Goal: Information Seeking & Learning: Find specific page/section

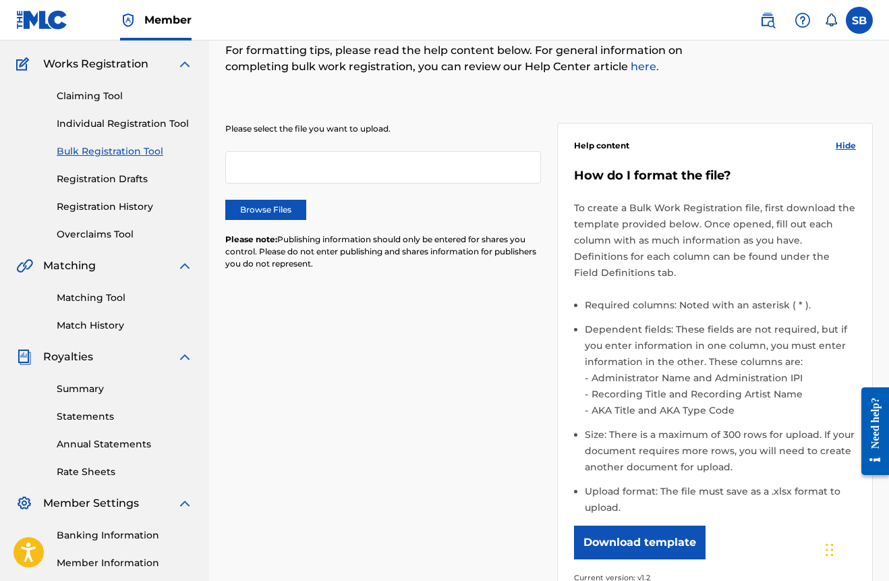
scroll to position [189, 0]
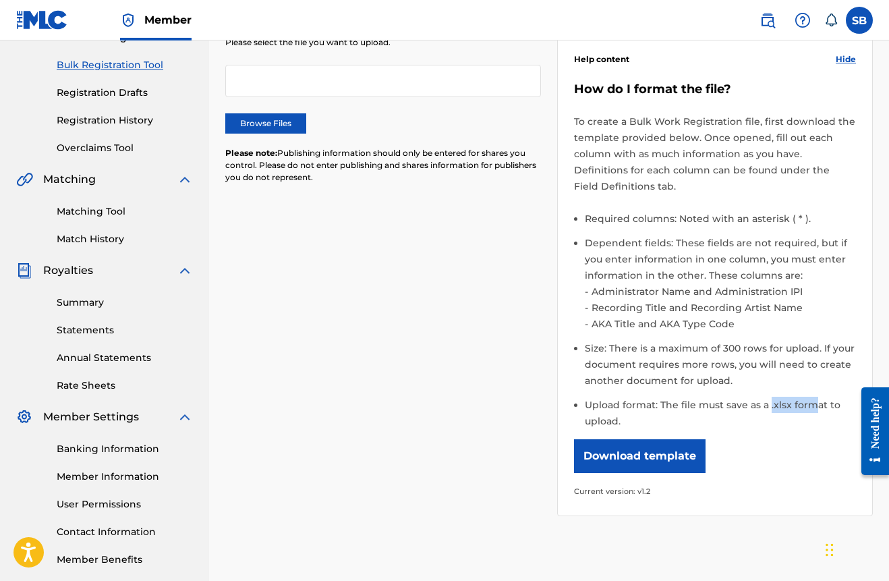
drag, startPoint x: 769, startPoint y: 404, endPoint x: 815, endPoint y: 400, distance: 46.0
click at [815, 400] on li "Upload format: The file must save as a .xlsx format to upload." at bounding box center [720, 413] width 271 height 32
drag, startPoint x: 761, startPoint y: 403, endPoint x: 821, endPoint y: 403, distance: 59.3
click at [821, 403] on li "Upload format: The file must save as a .xlsx format to upload." at bounding box center [720, 413] width 271 height 32
copy li "a .xlsx forma"
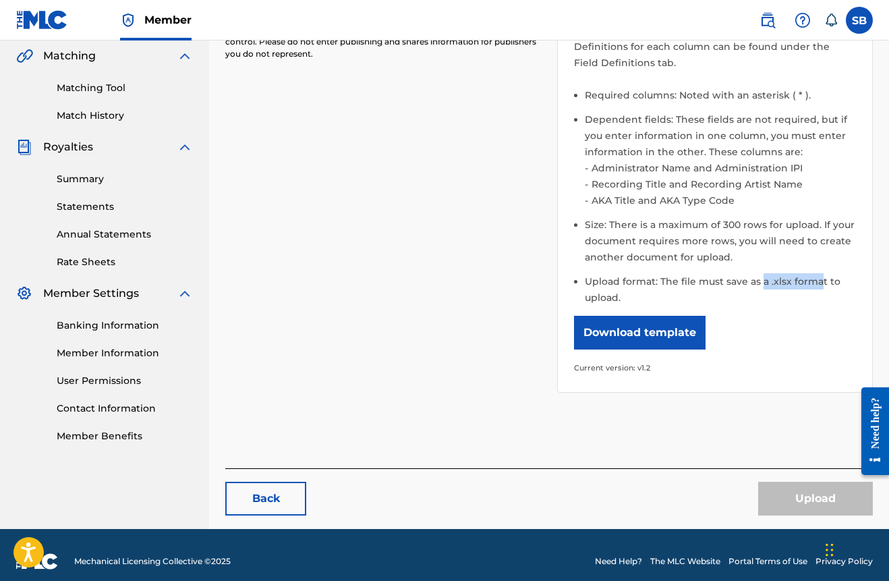
scroll to position [324, 0]
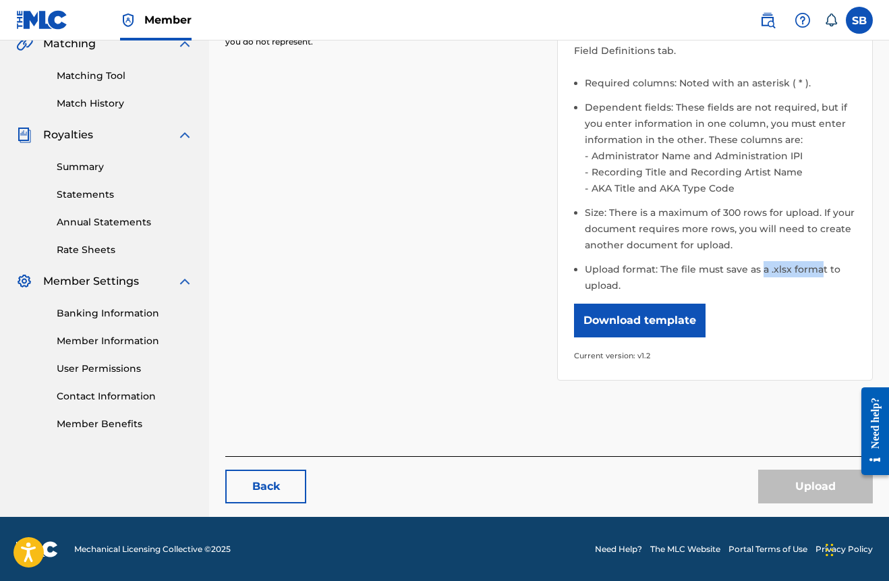
click at [130, 396] on link "Contact Information" at bounding box center [125, 396] width 136 height 14
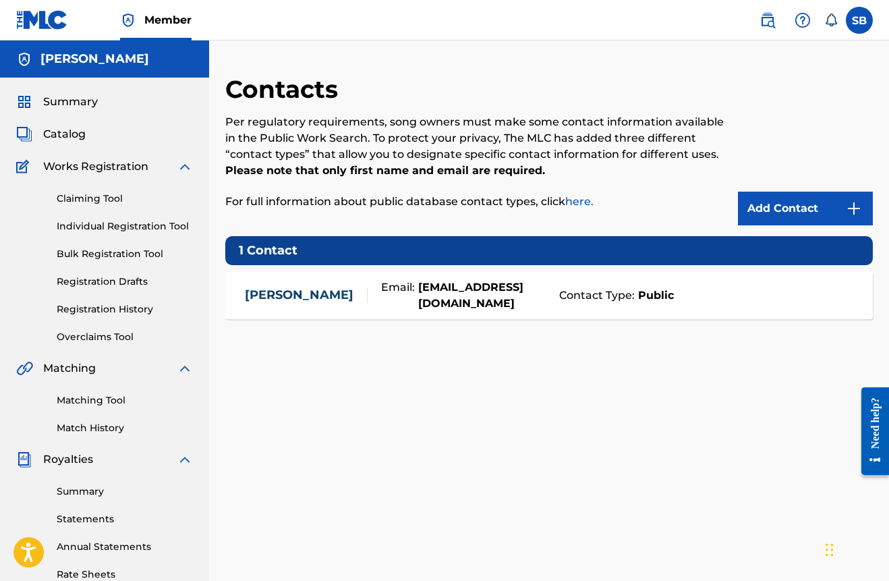
click at [802, 22] on img at bounding box center [802, 20] width 16 height 16
click at [809, 84] on p "View portal intro" at bounding box center [802, 89] width 115 height 32
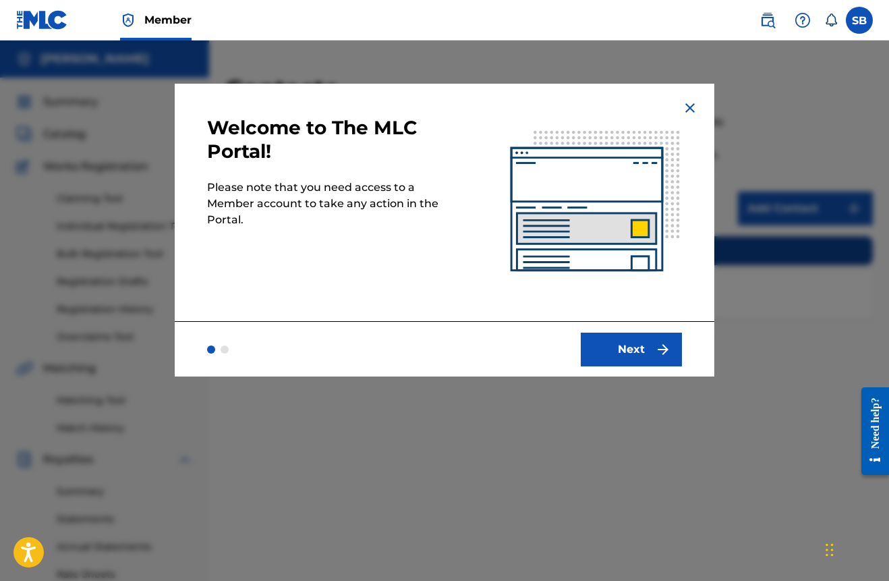
click at [637, 351] on button "Next" at bounding box center [631, 349] width 101 height 34
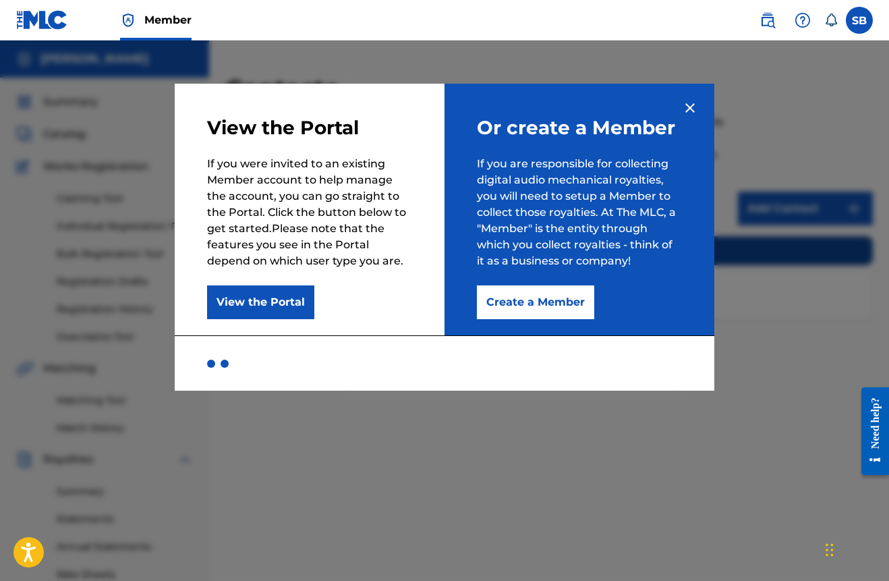
click at [279, 295] on button "View the Portal" at bounding box center [260, 302] width 107 height 34
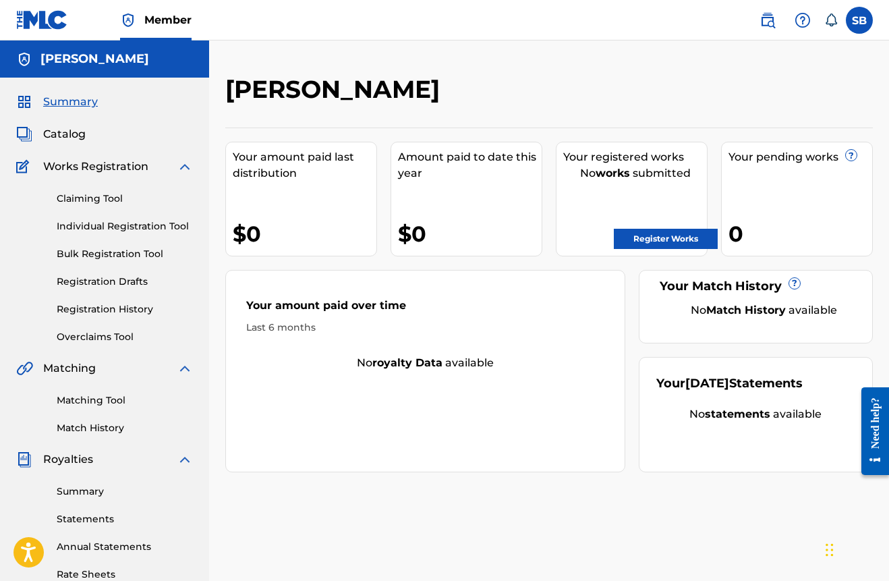
click at [641, 233] on link "Register Works" at bounding box center [666, 239] width 104 height 20
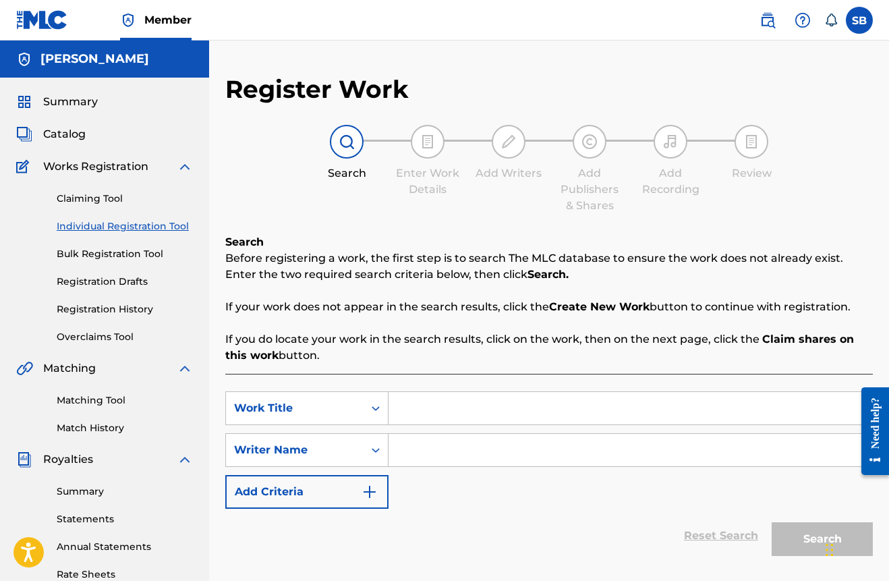
click at [604, 308] on strong "Create New Work" at bounding box center [599, 306] width 100 height 13
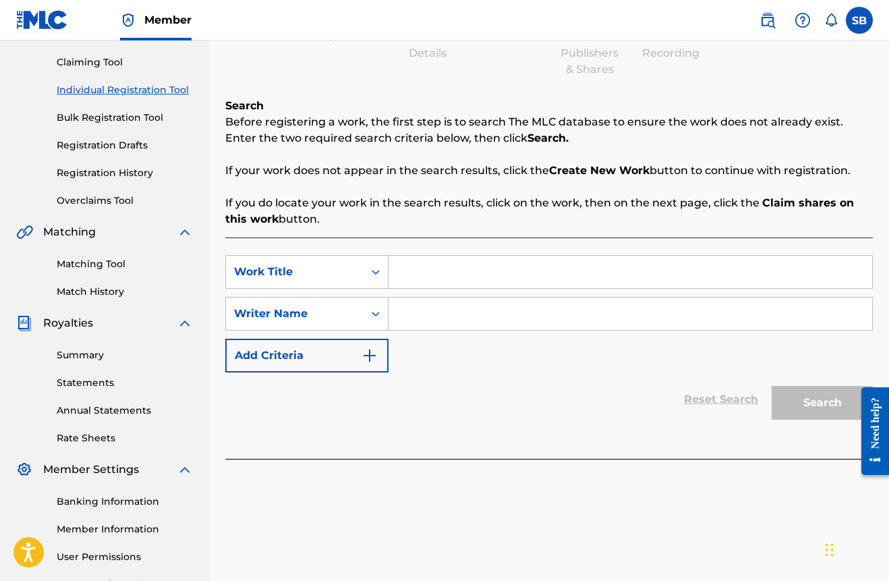
scroll to position [236, 0]
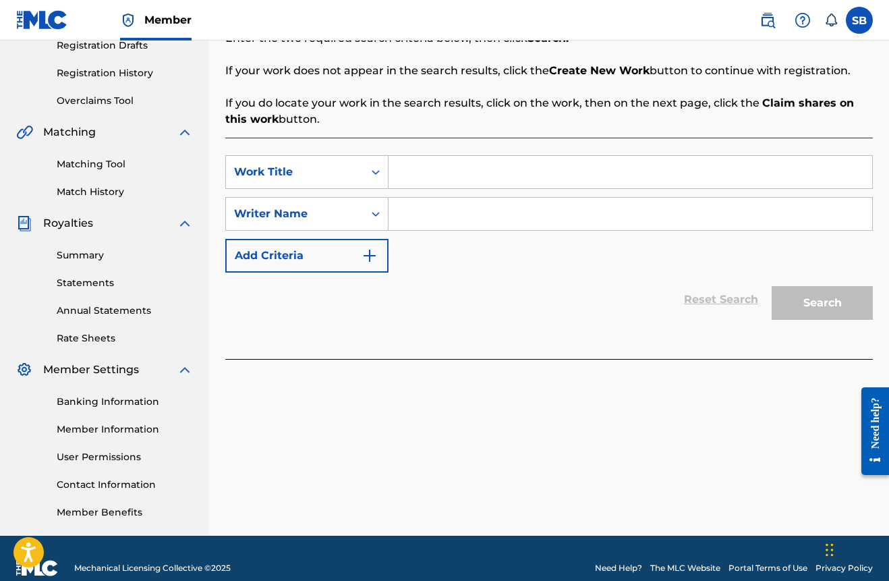
click at [709, 294] on div "Reset Search Search" at bounding box center [548, 299] width 647 height 54
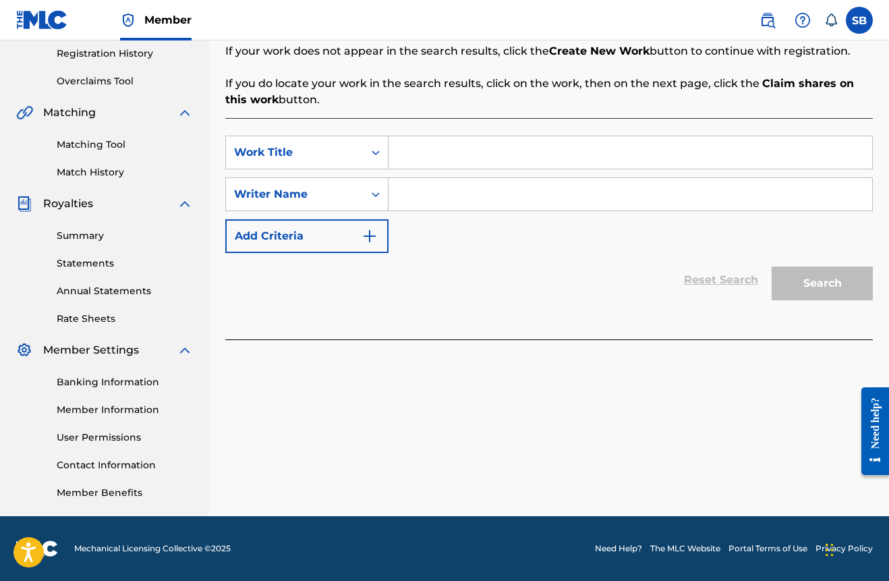
click at [355, 231] on button "Add Criteria" at bounding box center [306, 236] width 163 height 34
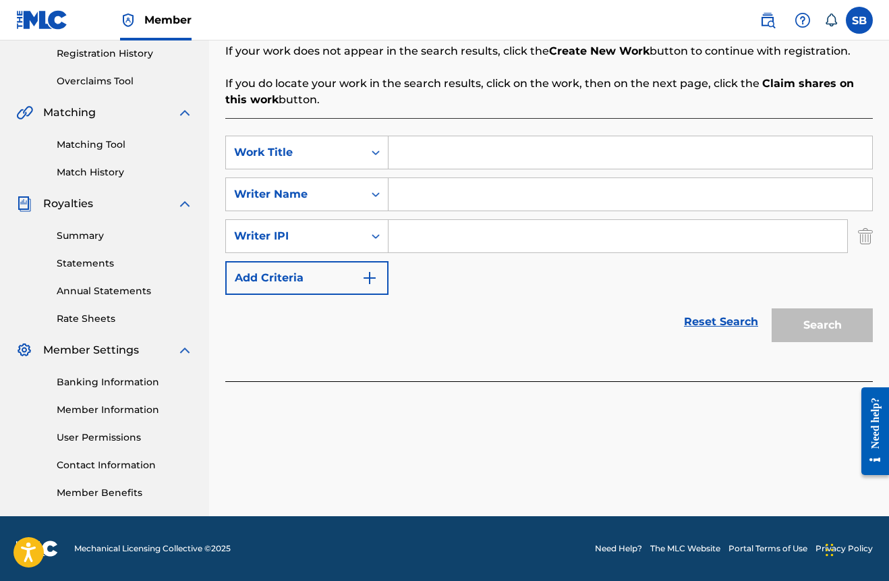
scroll to position [0, 0]
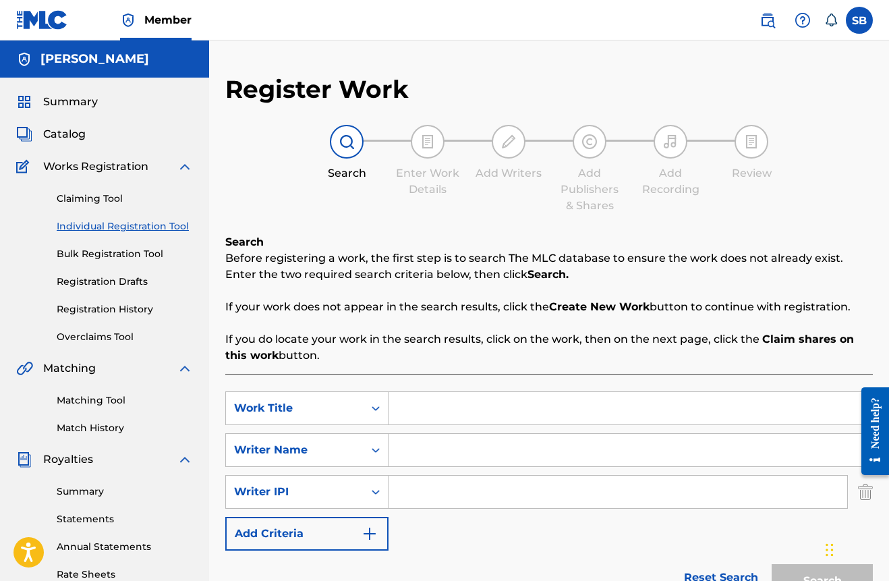
click at [422, 147] on img at bounding box center [427, 142] width 16 height 16
click at [496, 152] on div at bounding box center [509, 142] width 34 height 34
click at [828, 18] on icon at bounding box center [830, 19] width 11 height 13
click at [772, 19] on img at bounding box center [767, 20] width 16 height 16
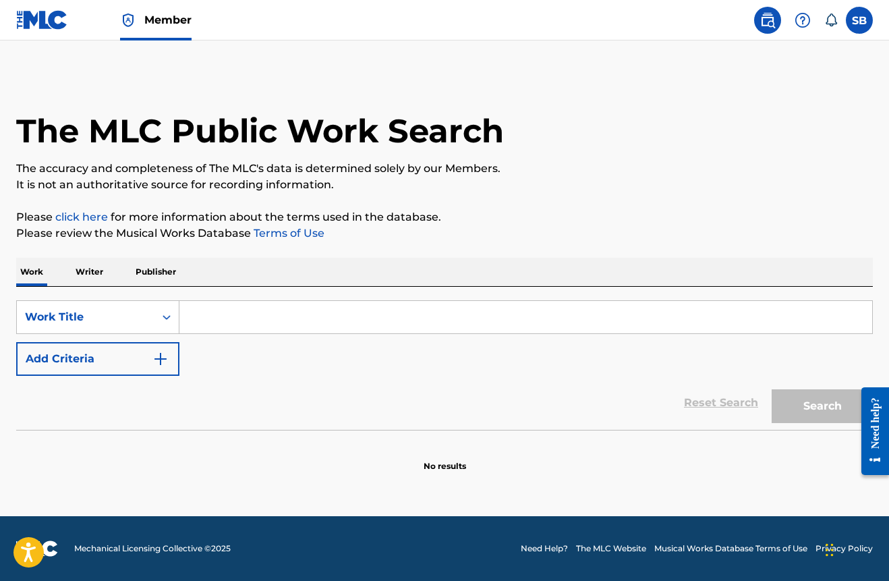
click at [93, 272] on p "Writer" at bounding box center [89, 272] width 36 height 28
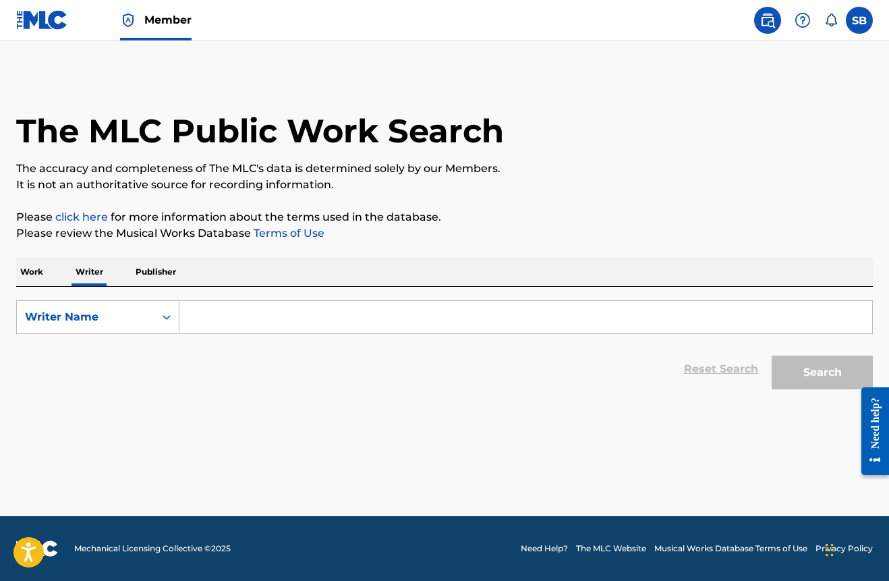
click at [165, 270] on p "Publisher" at bounding box center [156, 272] width 49 height 28
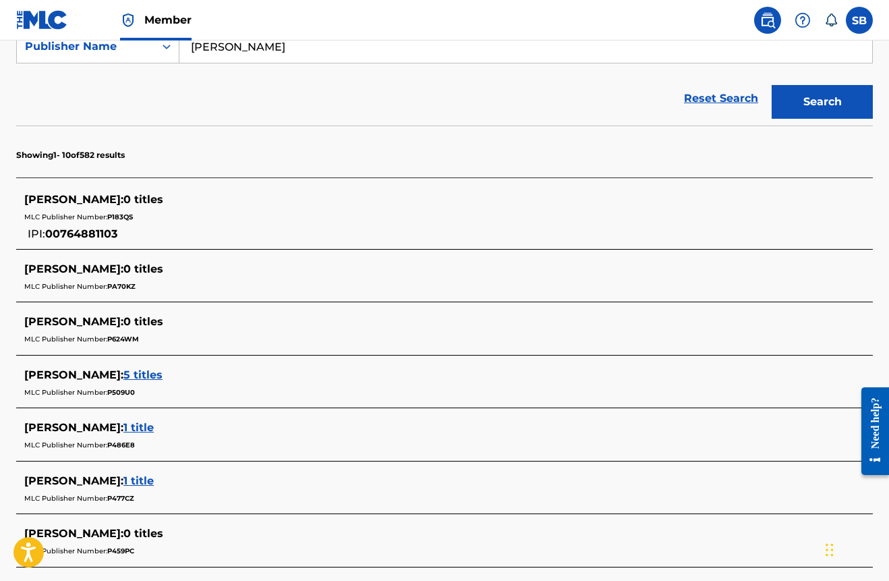
scroll to position [273, 0]
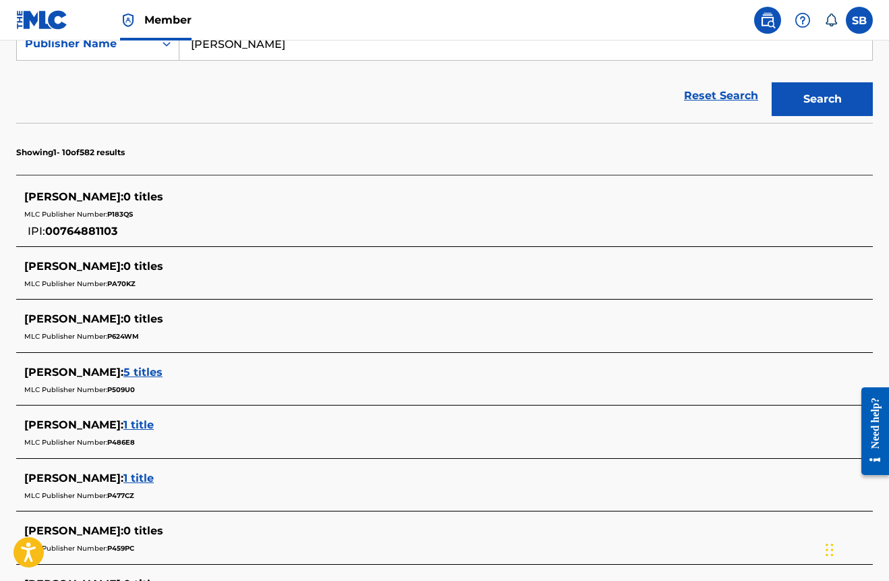
click at [98, 225] on span "00764881103" at bounding box center [81, 231] width 72 height 13
click at [97, 225] on span "00764881103" at bounding box center [81, 231] width 72 height 13
click at [131, 204] on div "[PERSON_NAME] : 0 titles" at bounding box center [426, 197] width 805 height 16
click at [84, 196] on span "[PERSON_NAME] :" at bounding box center [73, 196] width 99 height 13
